Goal: Information Seeking & Learning: Learn about a topic

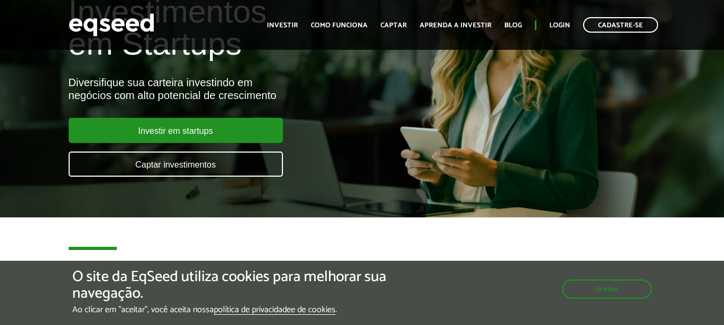
scroll to position [48, 0]
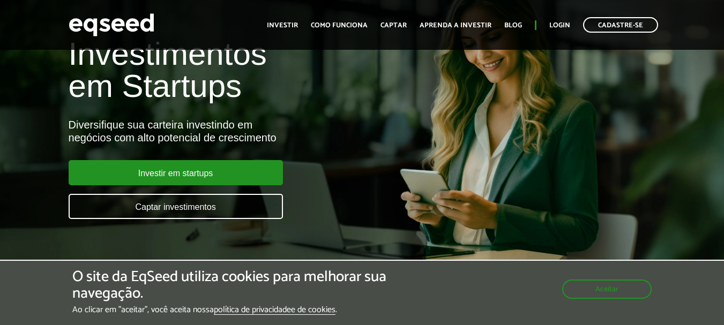
click at [723, 25] on html "Cadastre-se Toggle navigation Toggle navigation Início Investir Captar" at bounding box center [362, 114] width 724 height 325
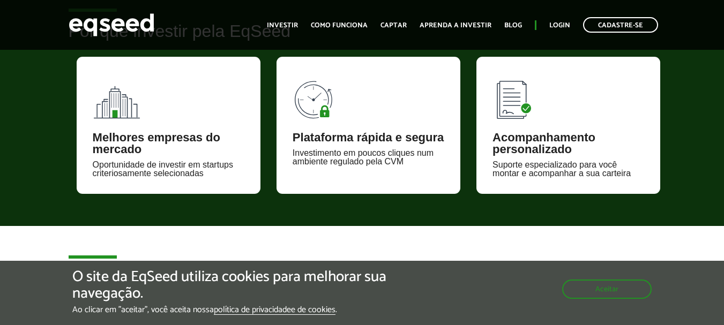
scroll to position [736, 0]
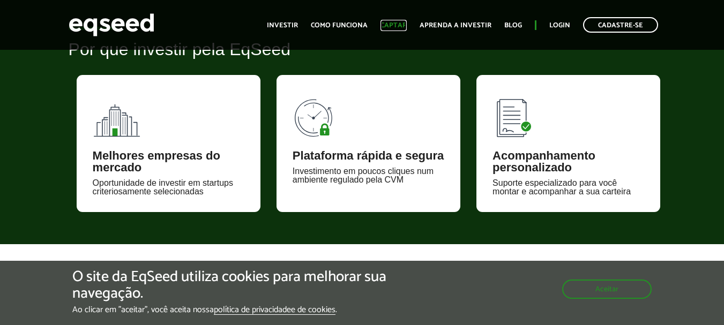
click at [395, 26] on link "Captar" at bounding box center [393, 25] width 26 height 7
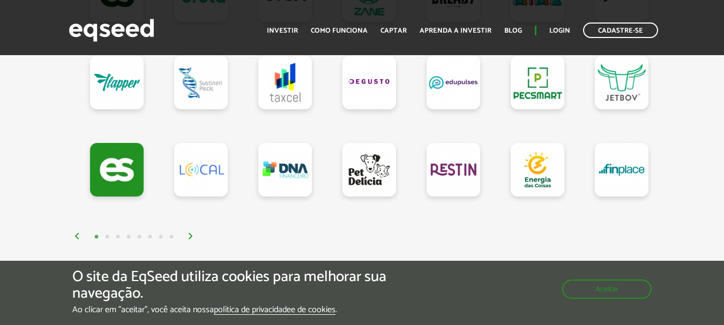
scroll to position [1101, 0]
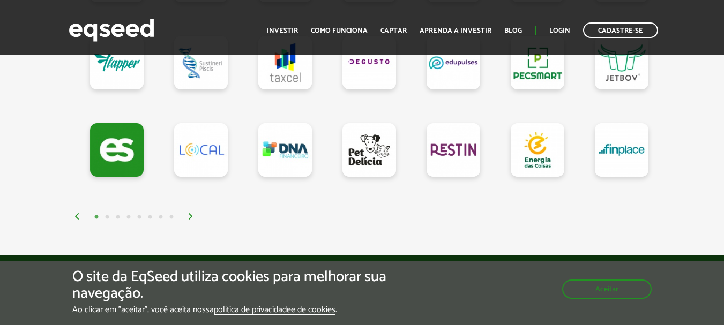
click at [189, 218] on img at bounding box center [190, 216] width 6 height 6
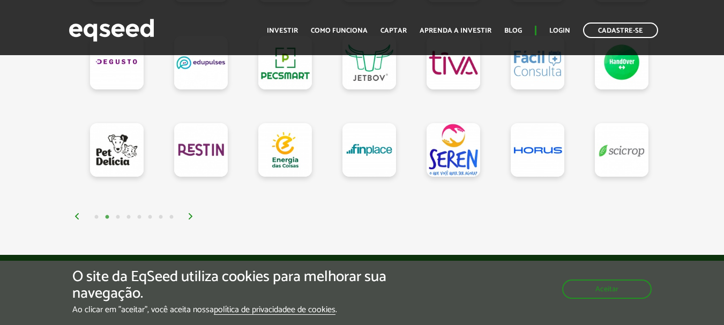
click at [189, 218] on img at bounding box center [190, 216] width 6 height 6
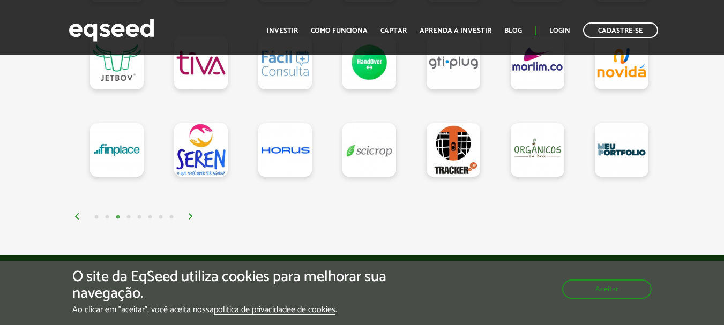
click at [189, 218] on img at bounding box center [190, 216] width 6 height 6
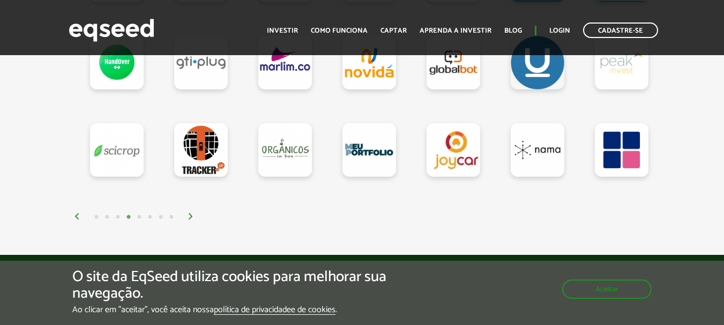
click at [189, 218] on img at bounding box center [190, 216] width 6 height 6
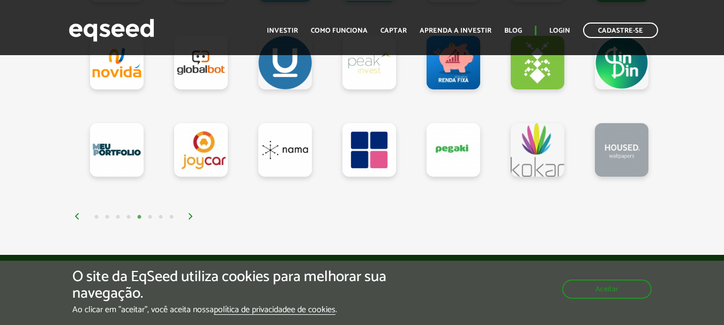
click at [189, 218] on img at bounding box center [190, 216] width 6 height 6
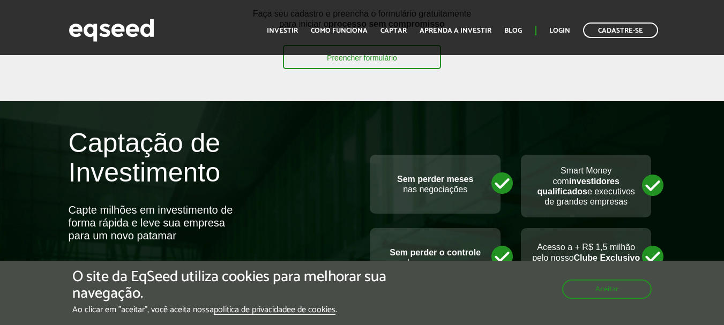
scroll to position [444, 0]
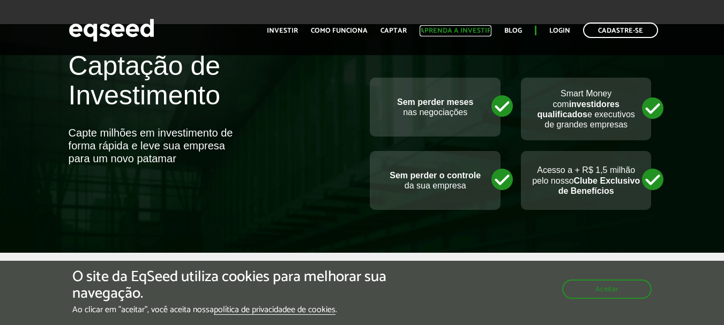
click at [464, 28] on link "Aprenda a investir" at bounding box center [455, 30] width 72 height 7
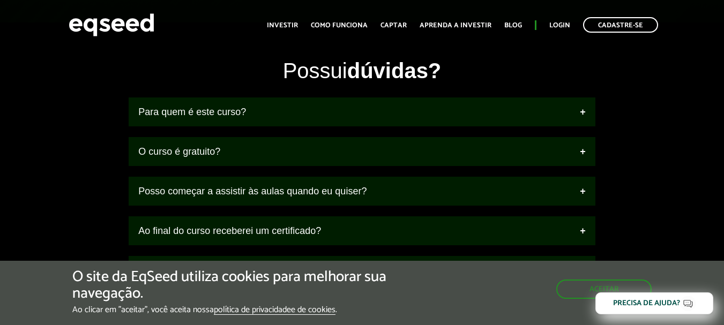
scroll to position [1307, 0]
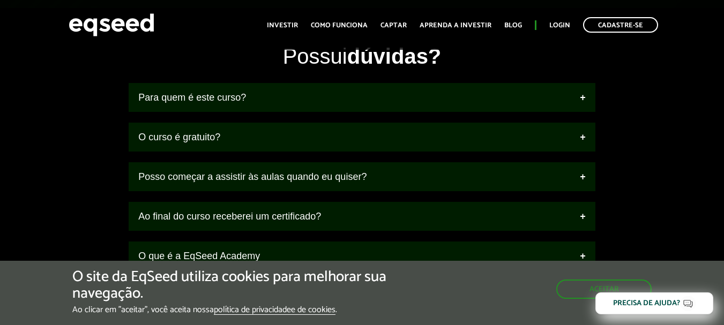
click at [712, 216] on div "Possui dúvidas? Para quem é este curso? Interessados em começar a diversificar …" at bounding box center [362, 160] width 724 height 241
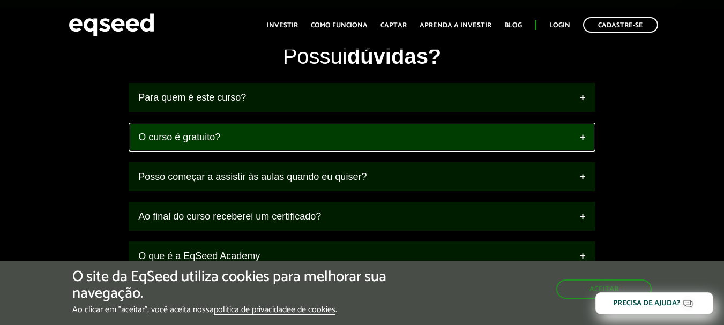
click at [583, 143] on link "O curso é gratuito?" at bounding box center [362, 137] width 466 height 29
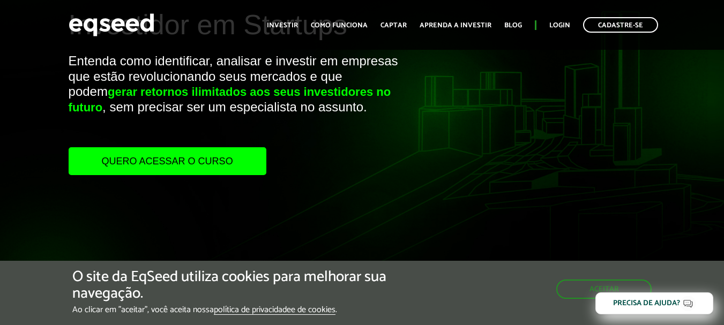
scroll to position [0, 0]
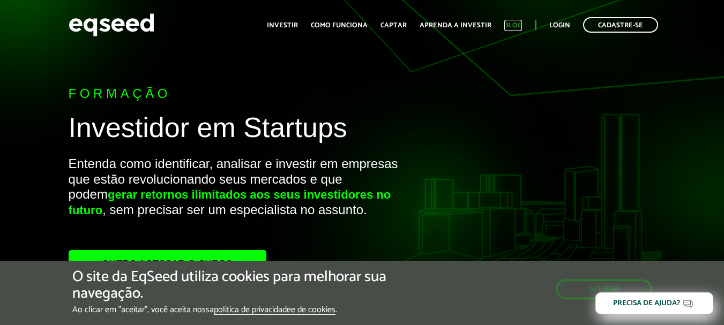
click at [514, 25] on link "Blog" at bounding box center [513, 25] width 18 height 7
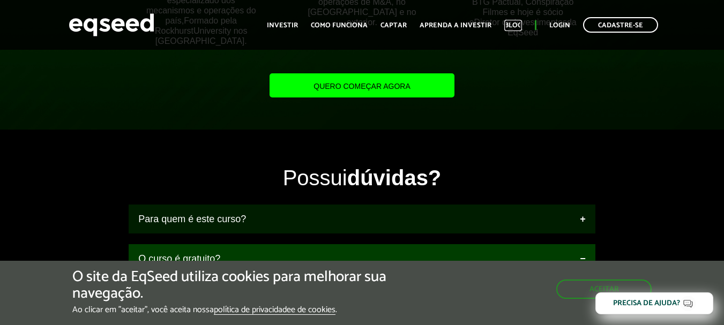
scroll to position [1203, 0]
